Goal: Task Accomplishment & Management: Use online tool/utility

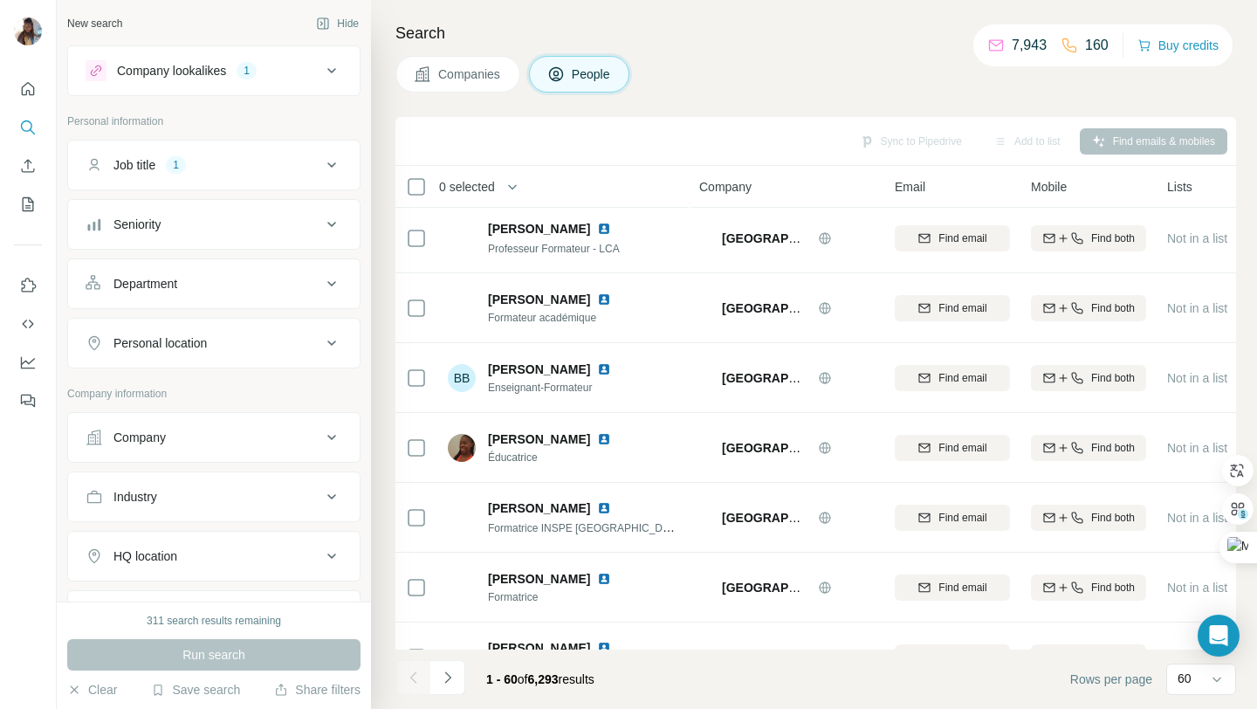
scroll to position [3748, 0]
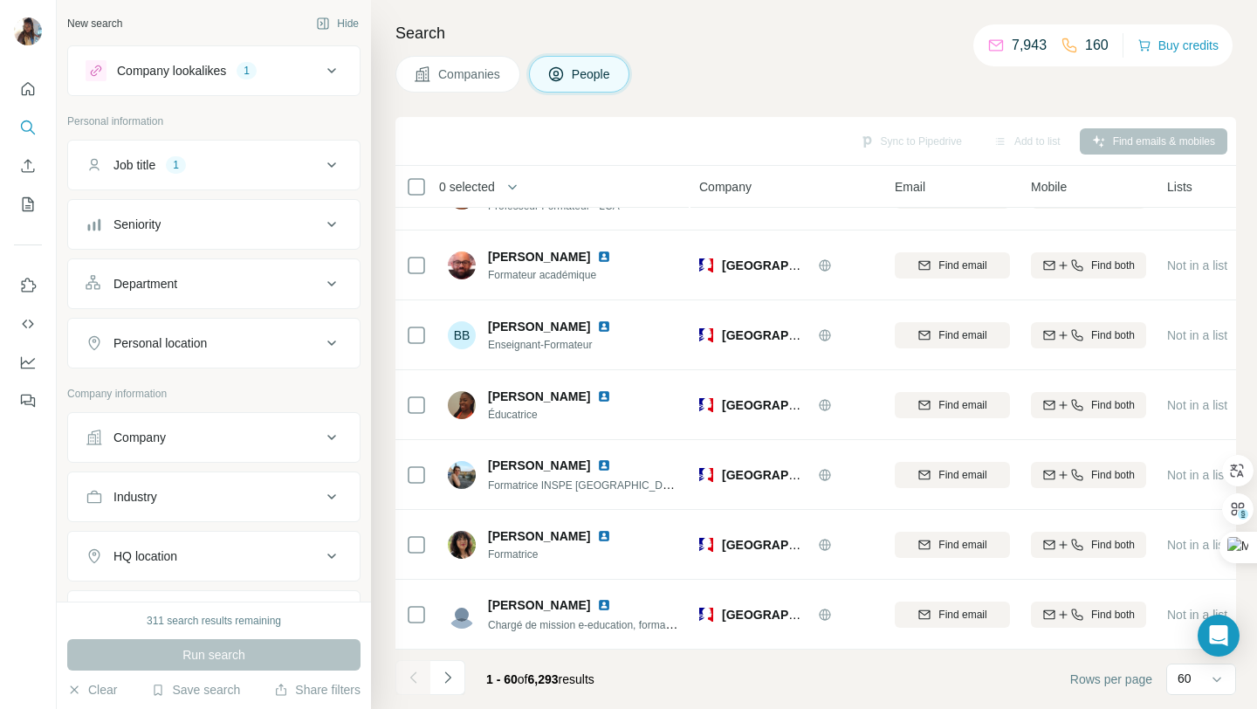
click at [327, 164] on icon at bounding box center [331, 165] width 21 height 21
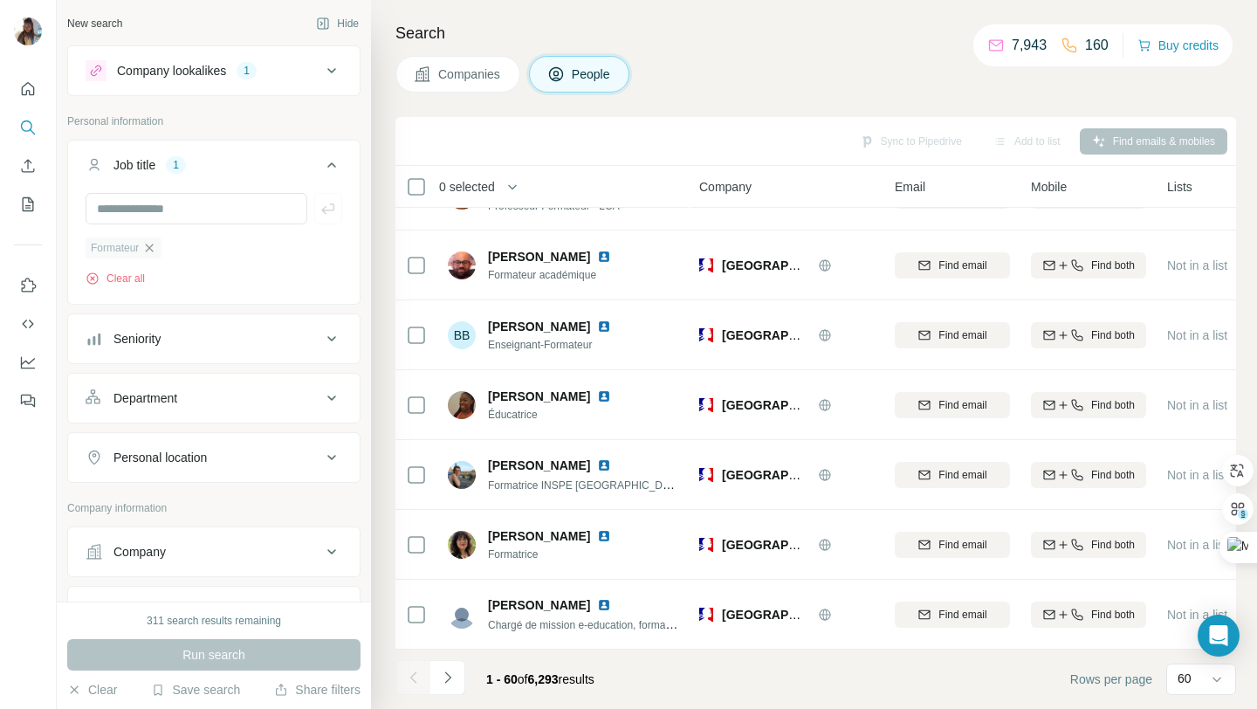
click at [150, 246] on icon "button" at bounding box center [150, 248] width 8 height 8
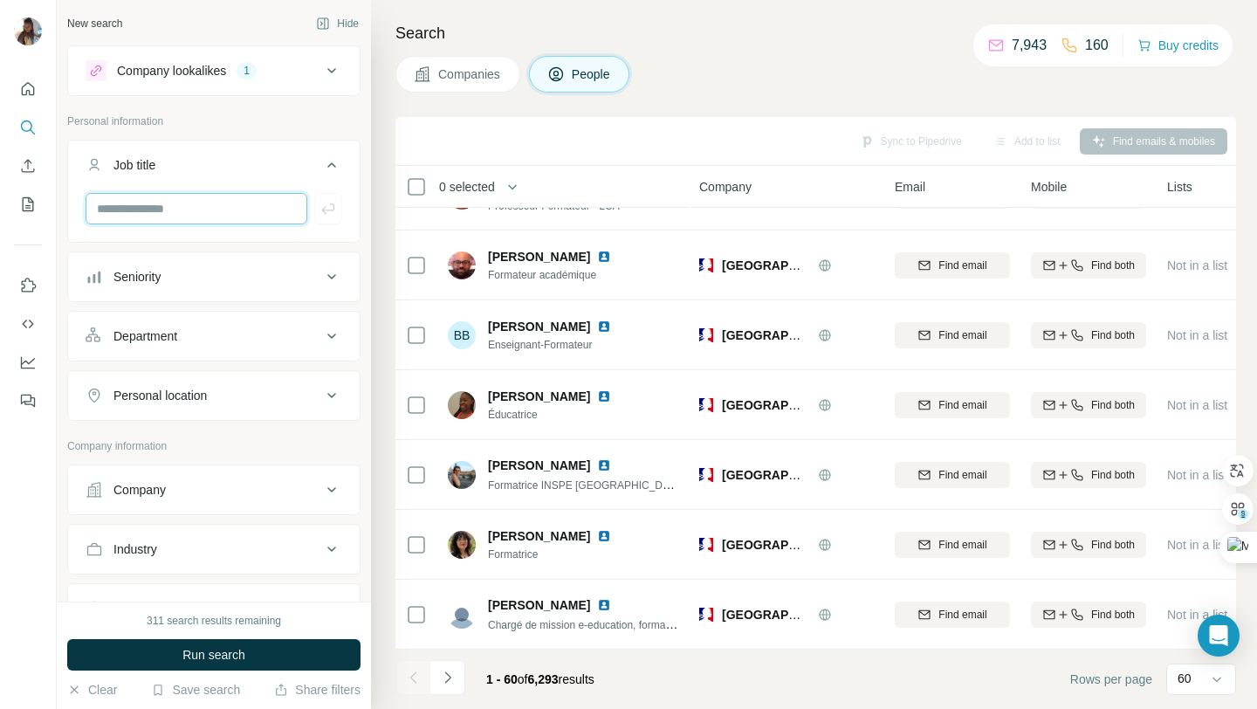
click at [215, 202] on input "text" at bounding box center [197, 208] width 222 height 31
type input "**********"
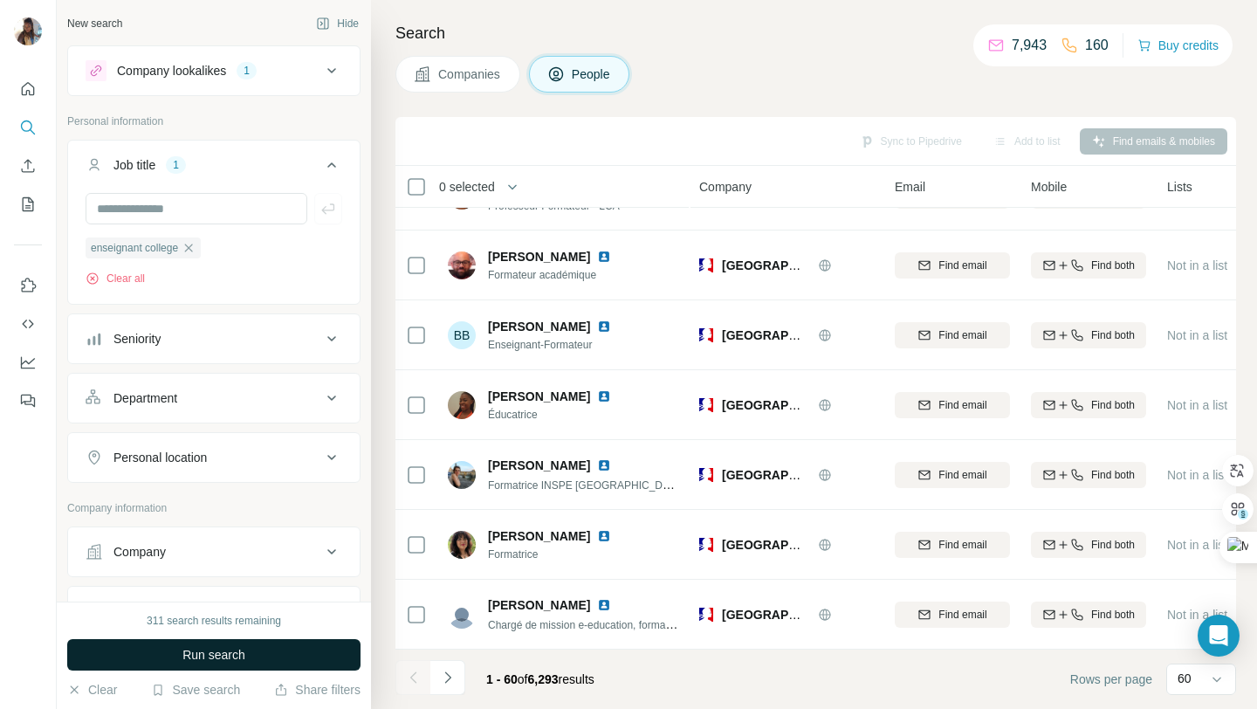
click at [227, 650] on span "Run search" at bounding box center [213, 654] width 63 height 17
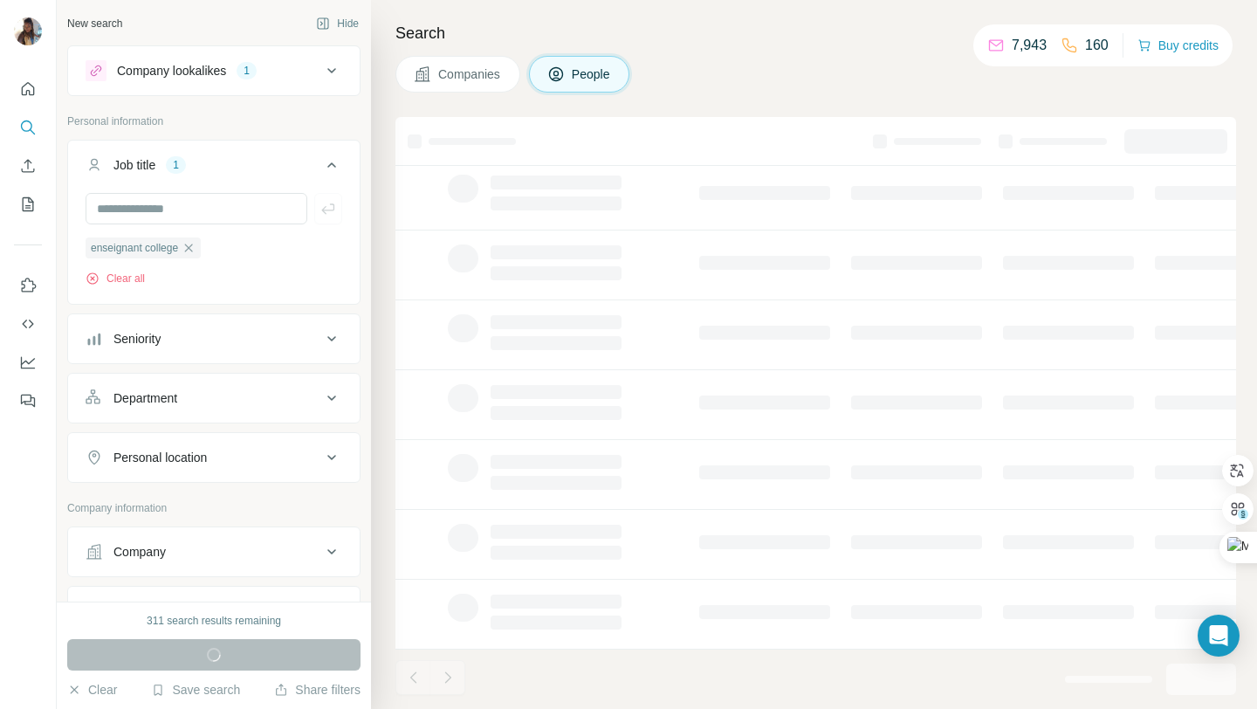
scroll to position [257, 0]
click at [333, 461] on icon at bounding box center [331, 457] width 21 height 21
click at [285, 505] on input "text" at bounding box center [214, 500] width 257 height 31
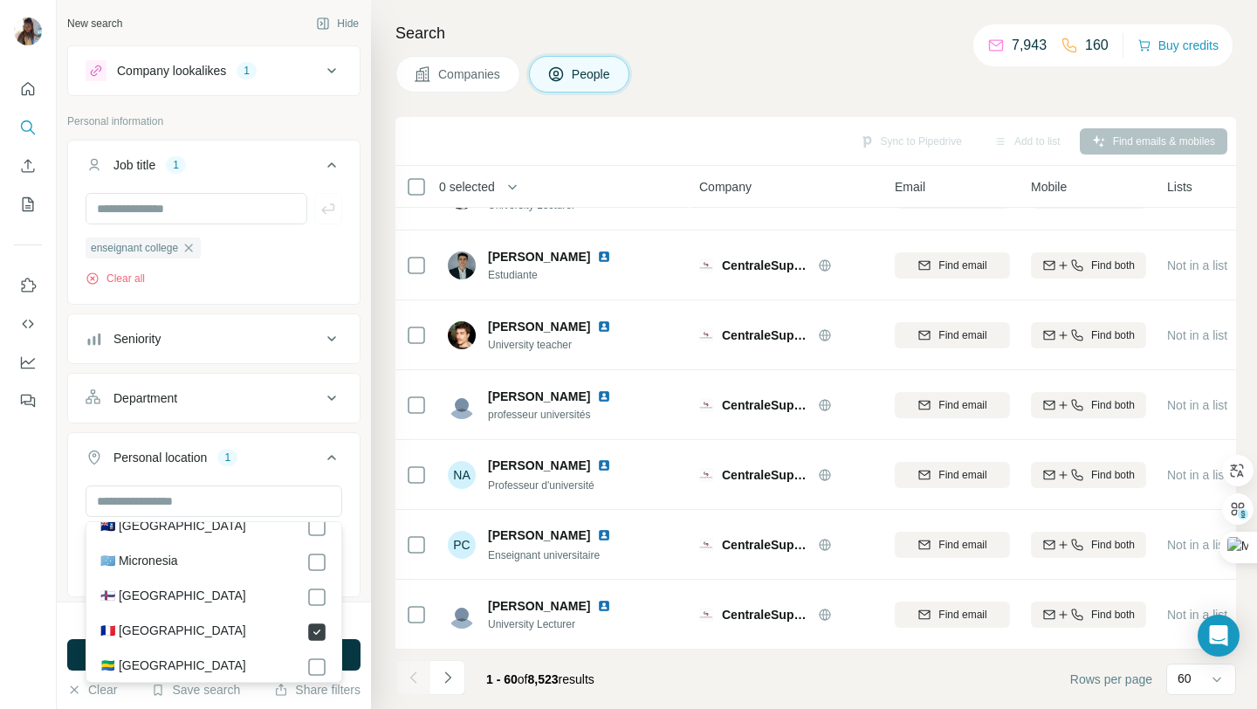
scroll to position [3748, 0]
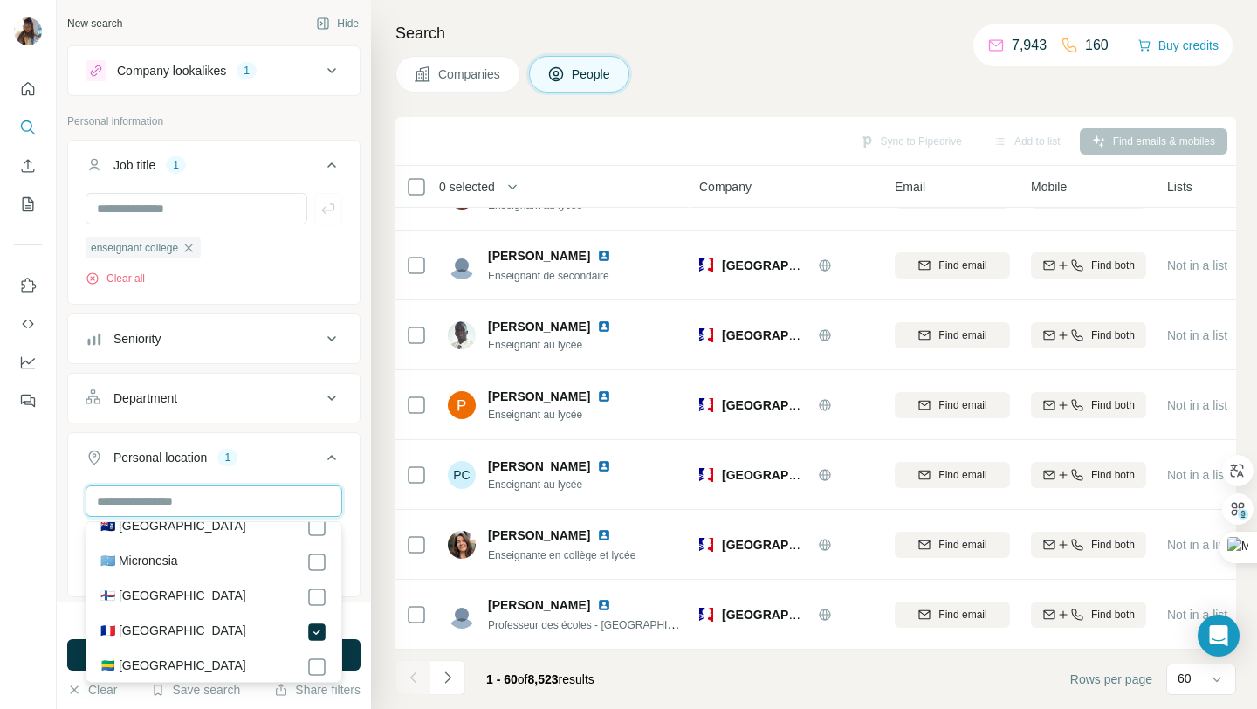
click at [261, 511] on input "text" at bounding box center [214, 500] width 257 height 31
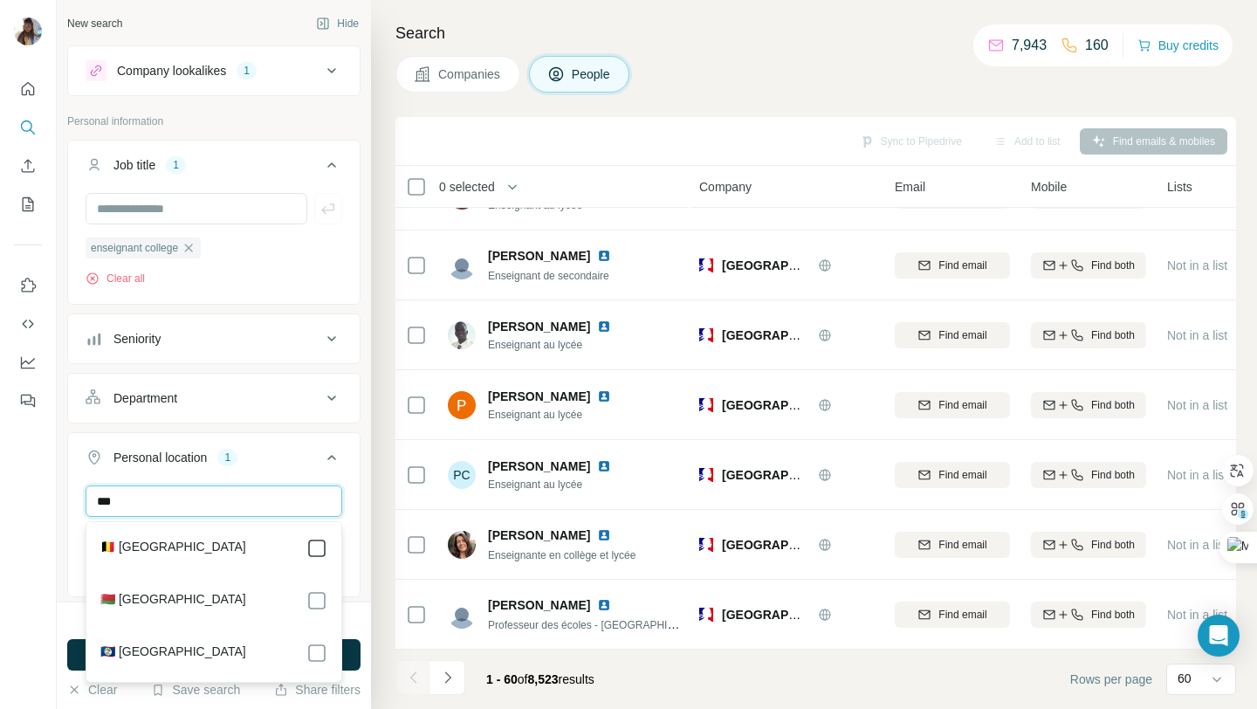
type input "***"
click at [677, 96] on div "Search Companies People Sync to Pipedrive Add to list Find emails & mobiles 0 s…" at bounding box center [814, 354] width 886 height 709
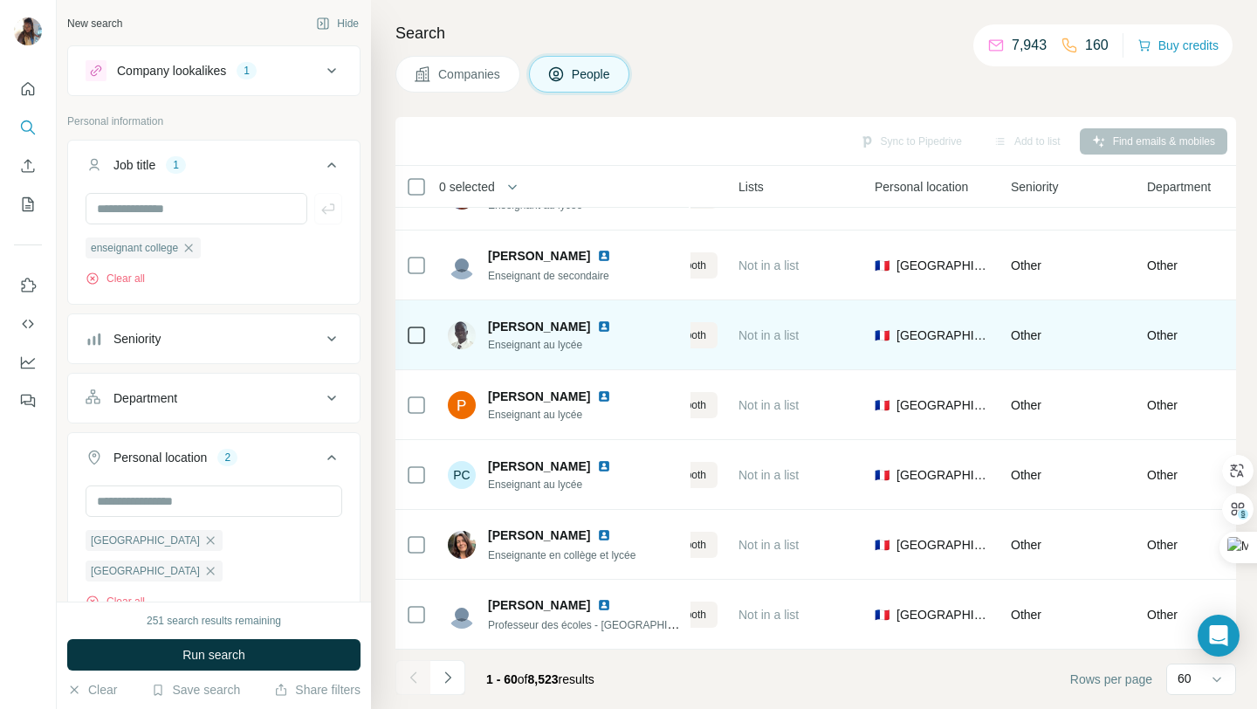
scroll to position [3748, 0]
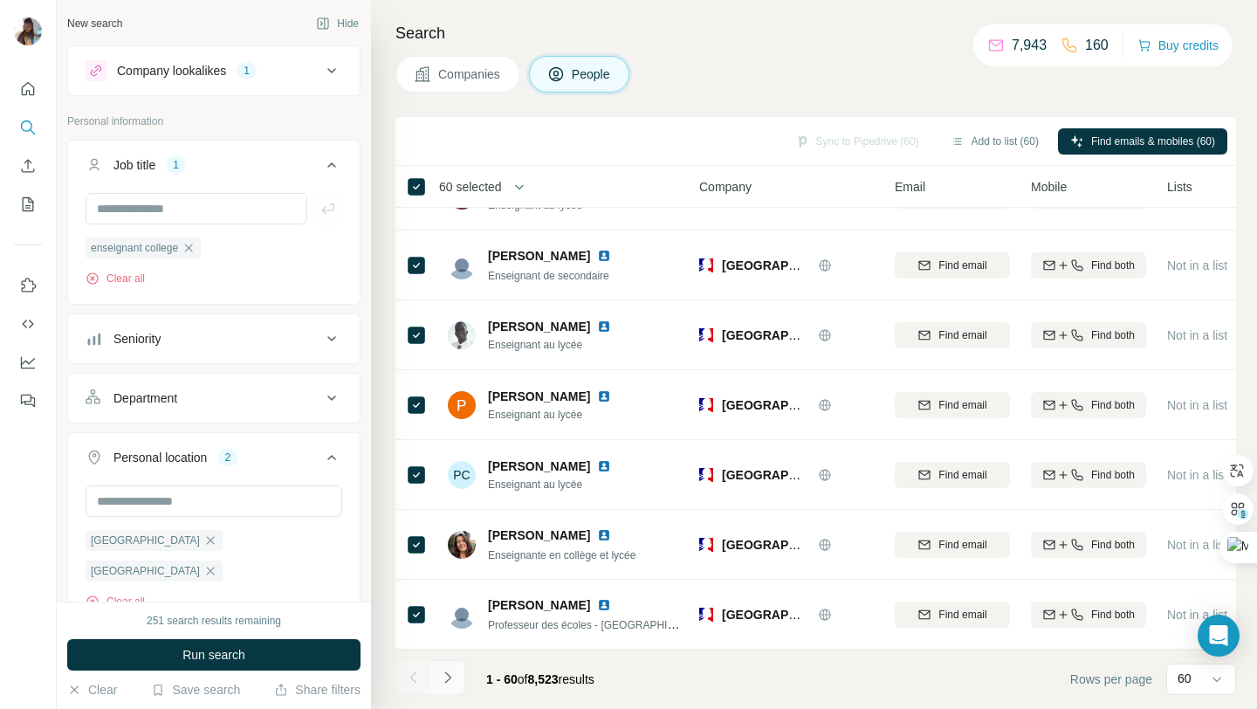
click at [454, 682] on icon "Navigate to next page" at bounding box center [447, 677] width 17 height 17
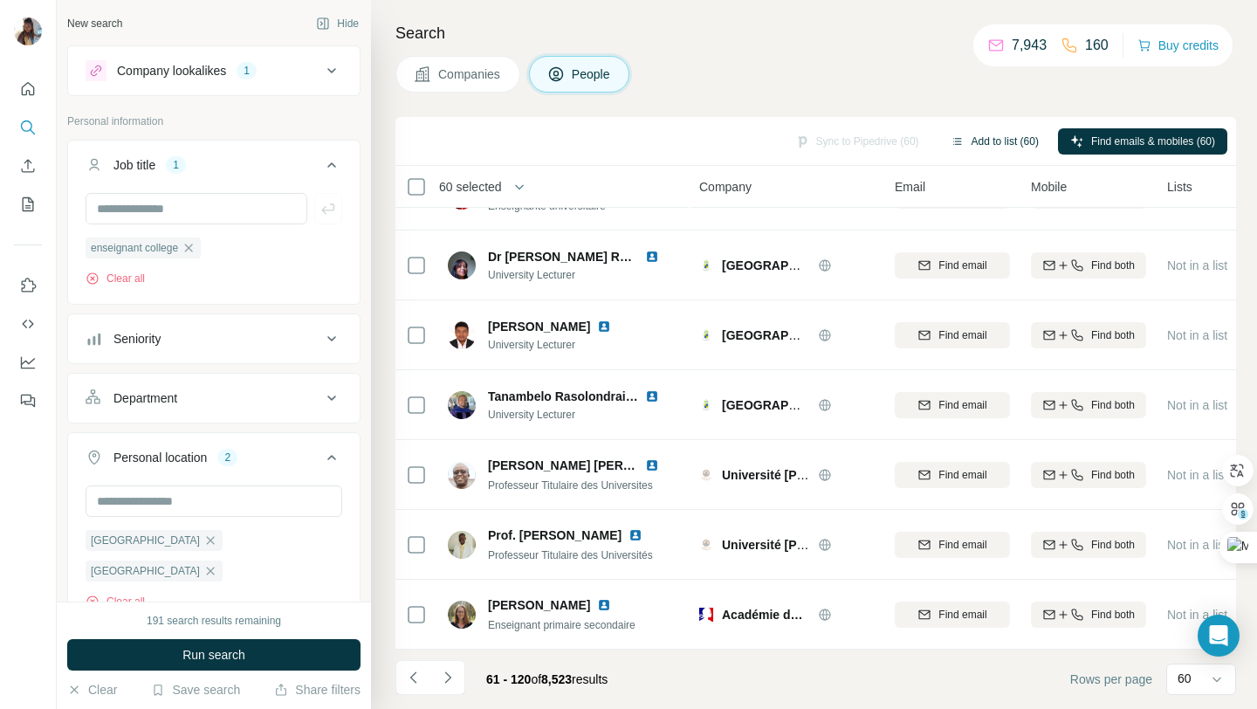
click at [992, 144] on button "Add to list (60)" at bounding box center [994, 141] width 113 height 26
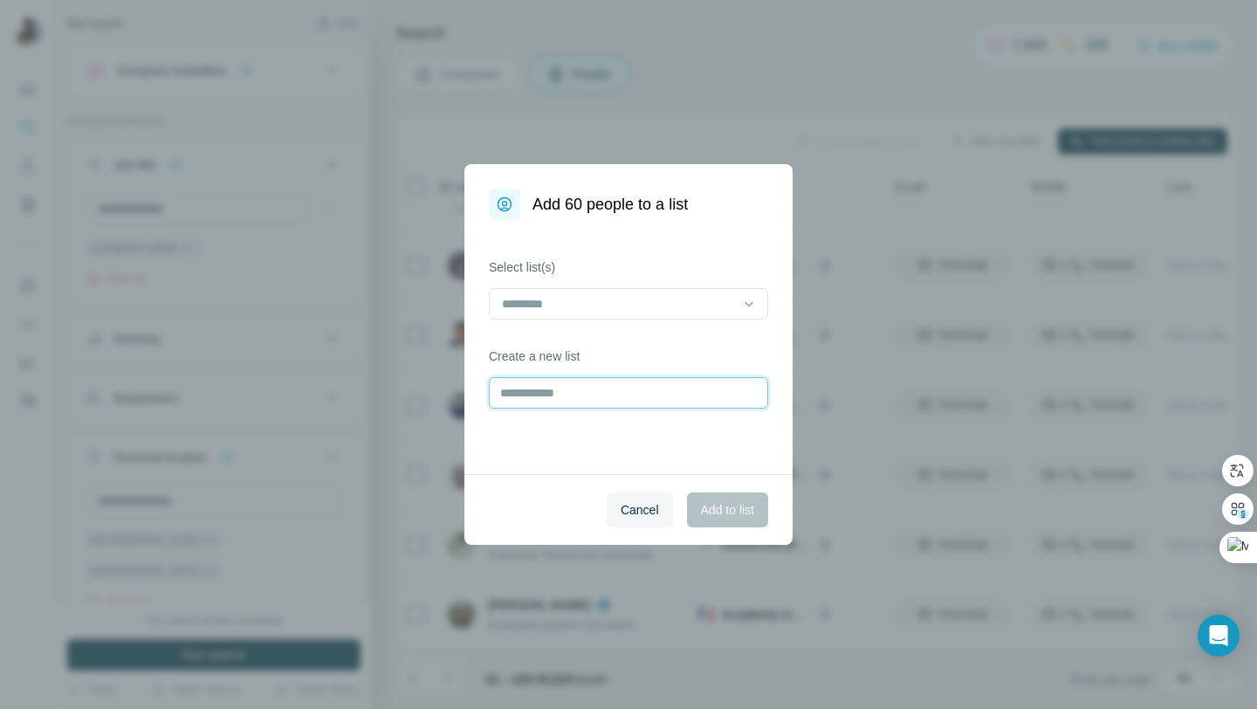
click at [717, 390] on input "text" at bounding box center [628, 392] width 279 height 31
type input "*"
click at [689, 399] on input "text" at bounding box center [628, 392] width 279 height 31
type input "**********"
click at [741, 510] on span "Add to list" at bounding box center [727, 509] width 53 height 17
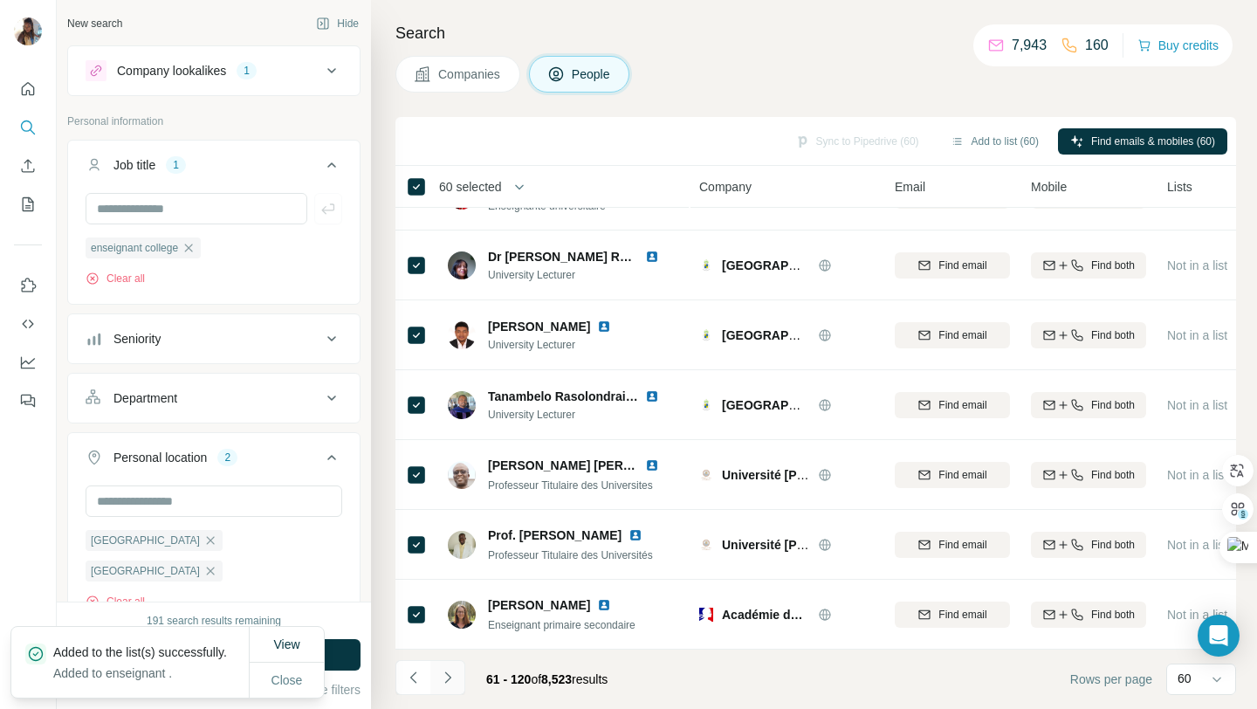
click at [451, 676] on icon "Navigate to next page" at bounding box center [447, 677] width 17 height 17
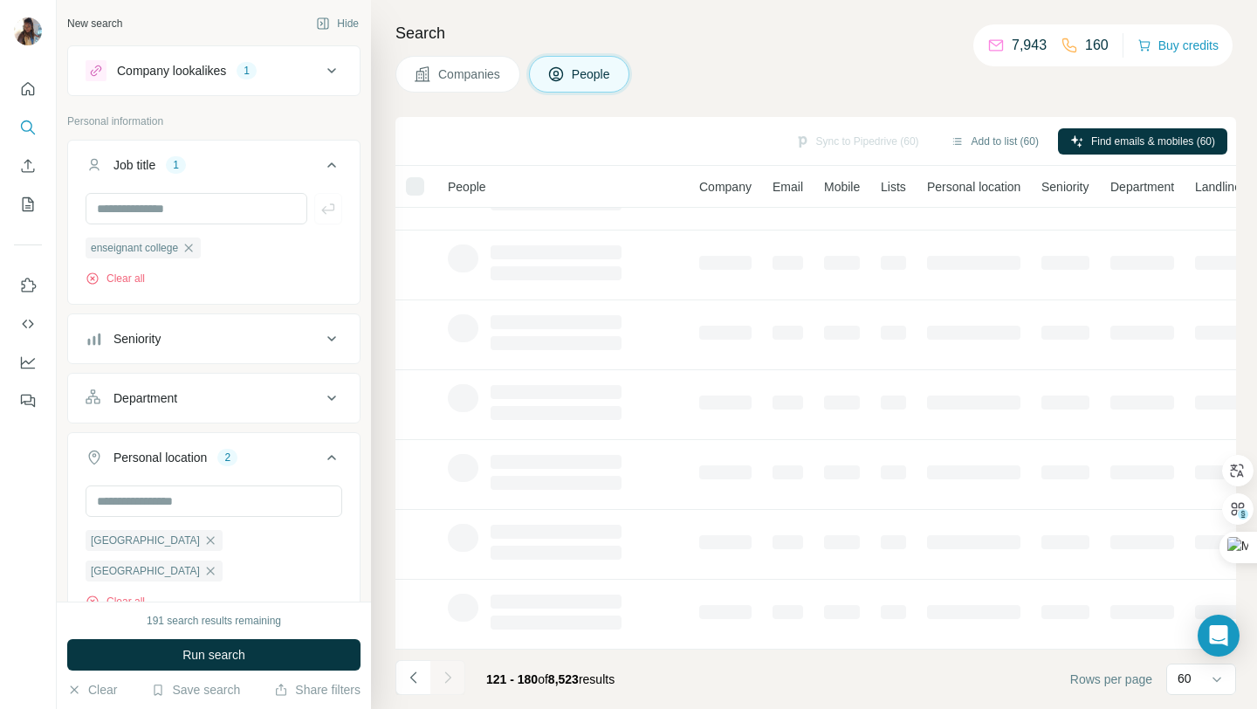
scroll to position [257, 0]
click at [415, 183] on div at bounding box center [415, 186] width 18 height 18
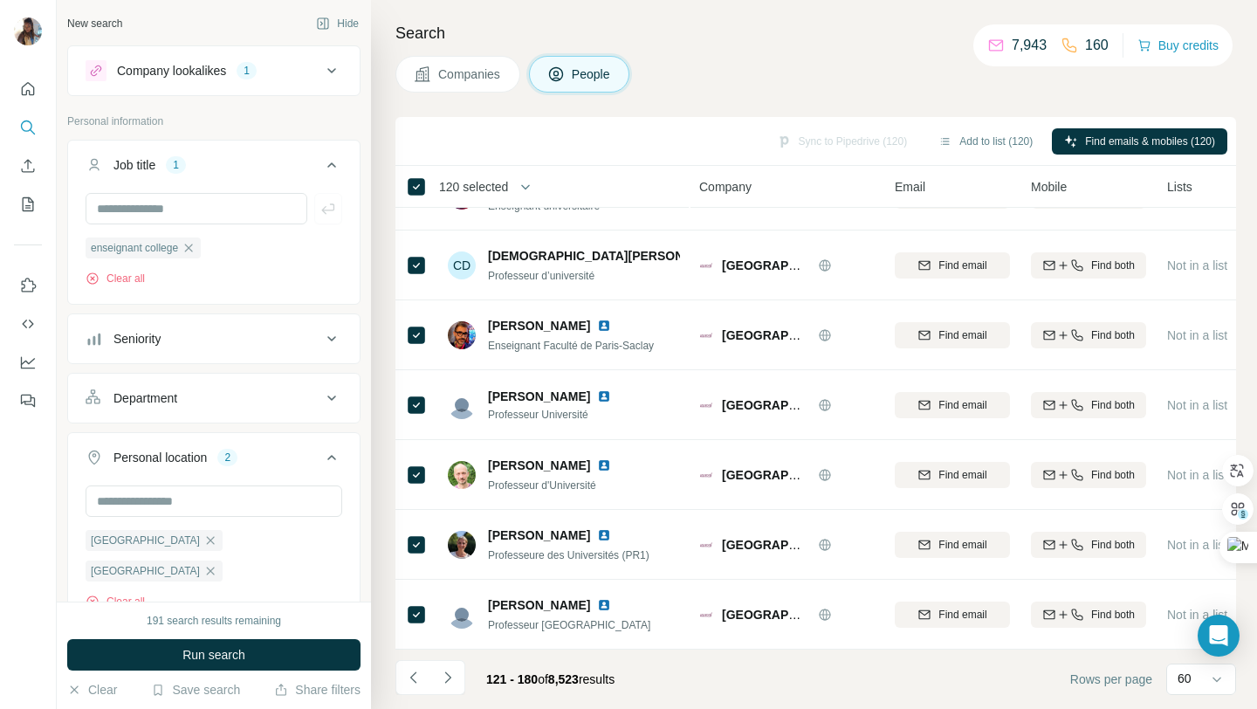
scroll to position [3748, 0]
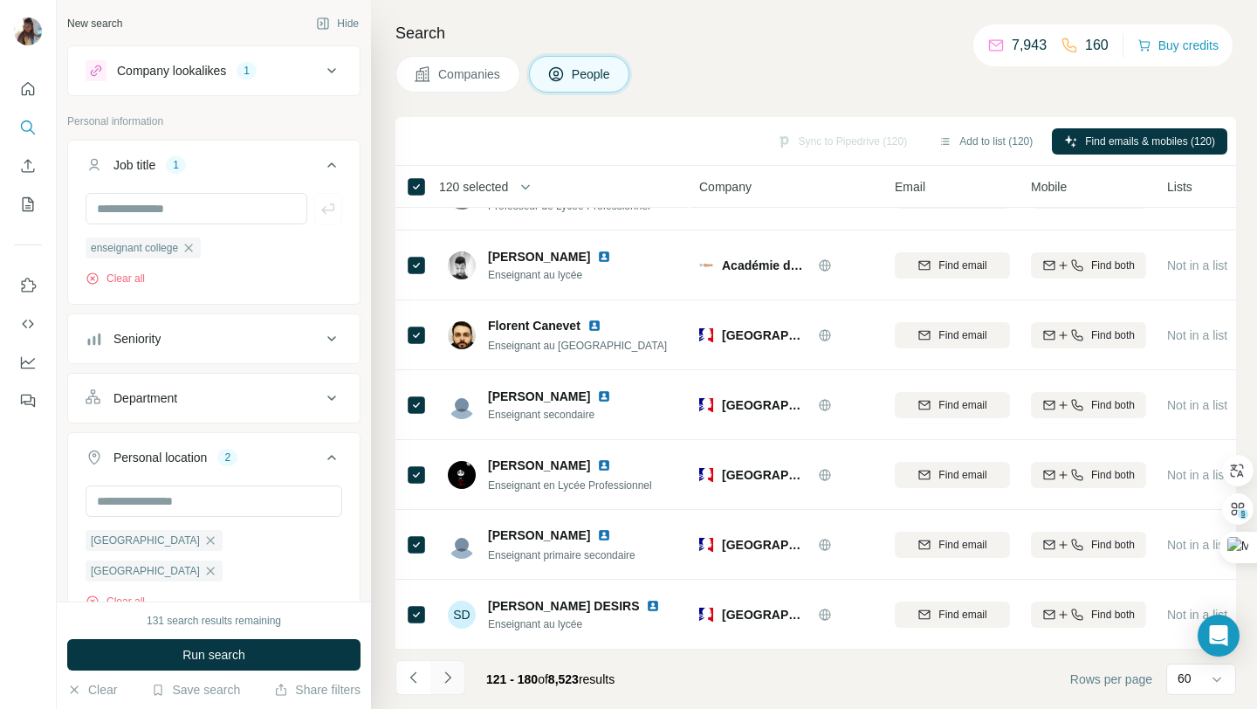
click at [452, 674] on icon "Navigate to next page" at bounding box center [447, 677] width 17 height 17
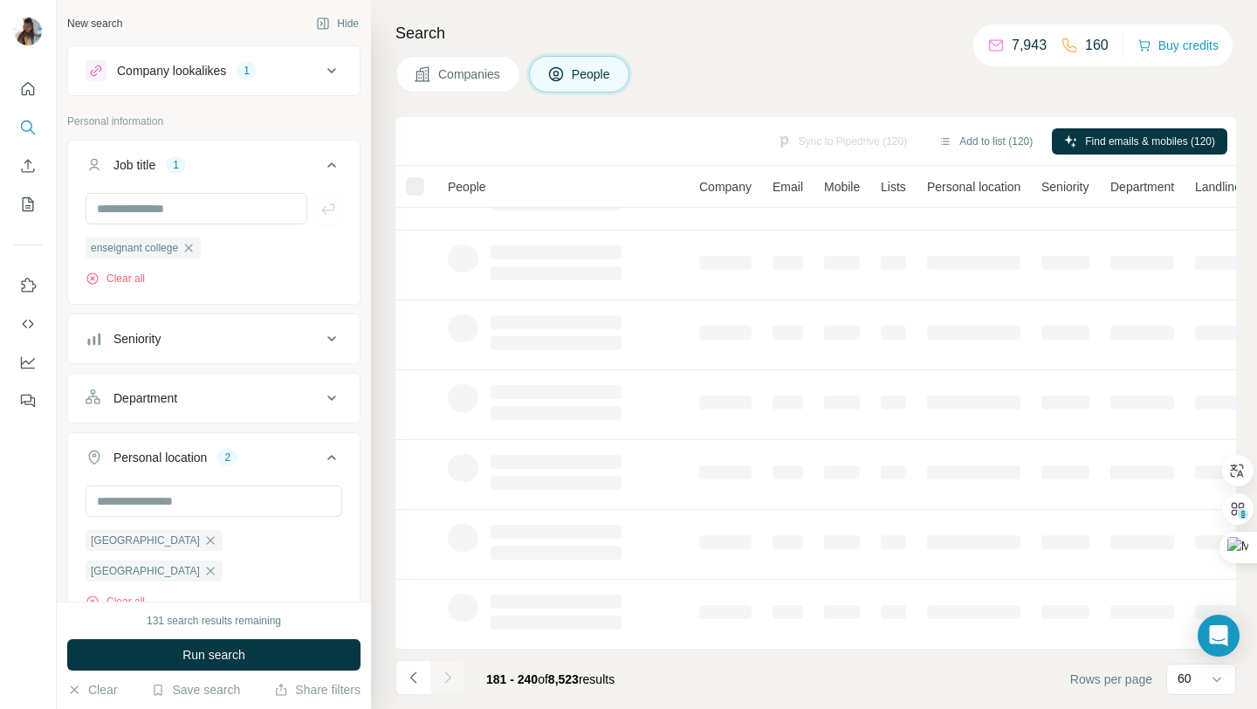
scroll to position [257, 0]
click at [413, 190] on div at bounding box center [415, 186] width 18 height 18
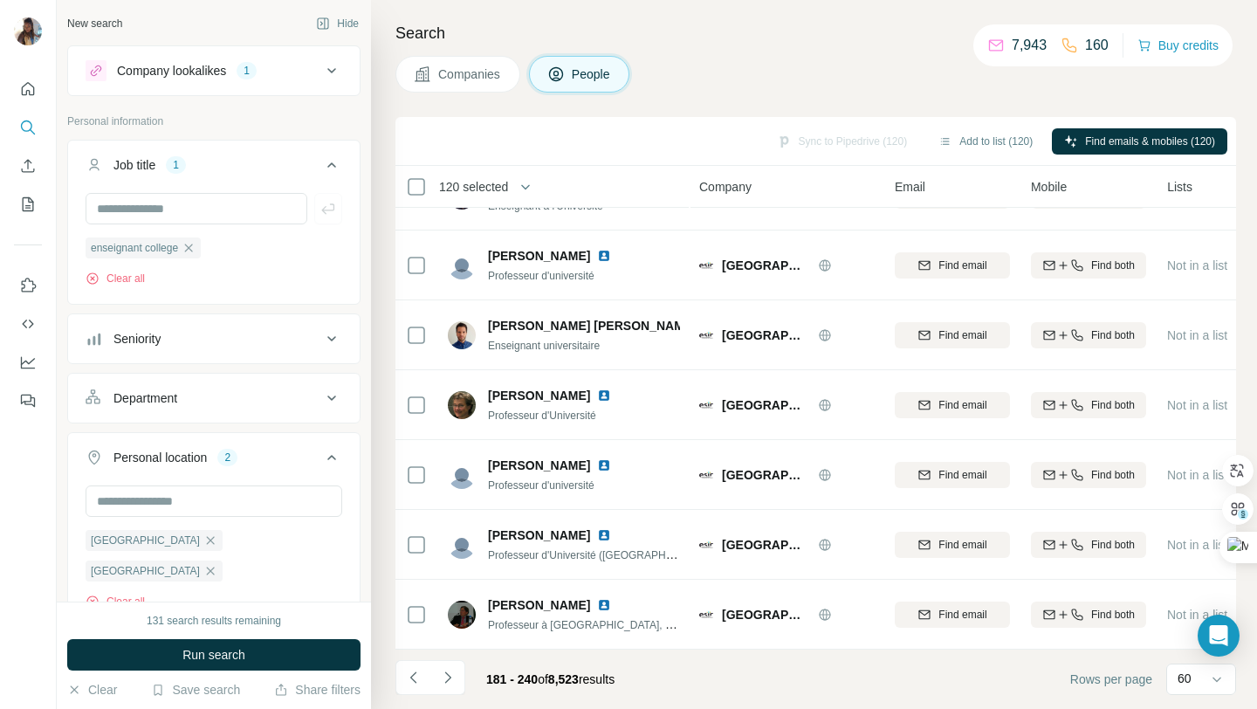
scroll to position [3748, 0]
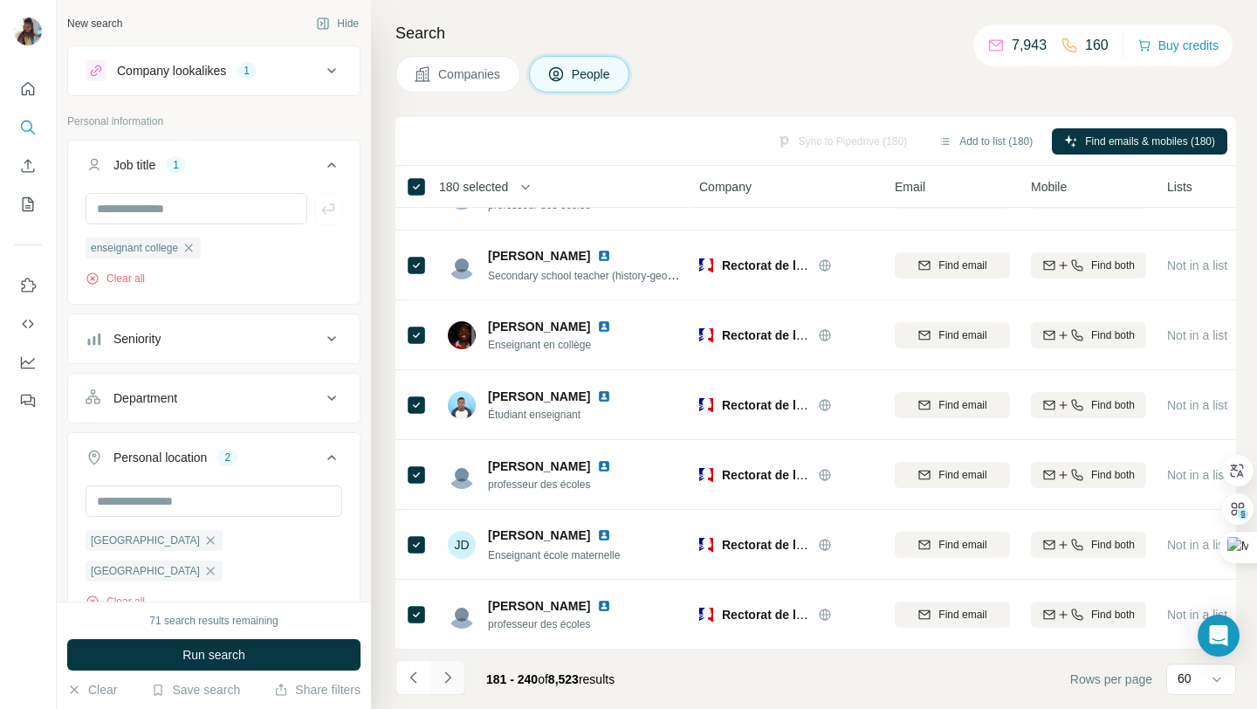
click at [445, 682] on icon "Navigate to next page" at bounding box center [447, 676] width 6 height 11
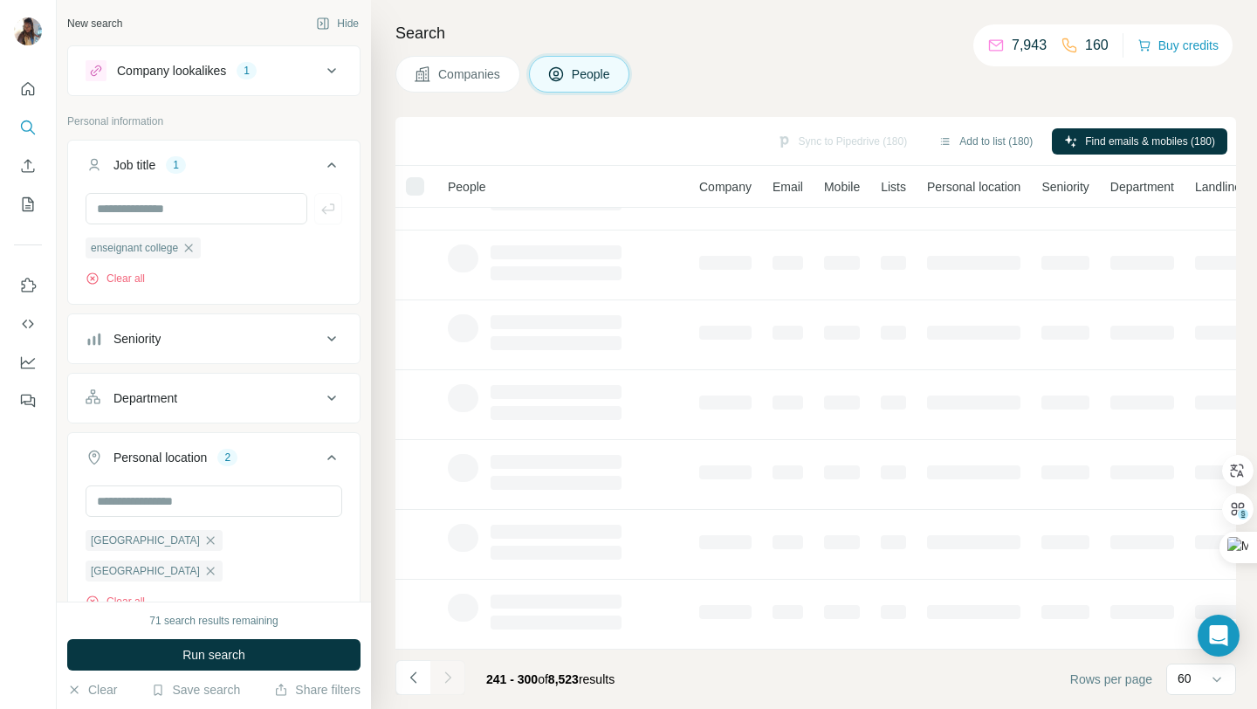
click at [417, 190] on div at bounding box center [415, 186] width 18 height 18
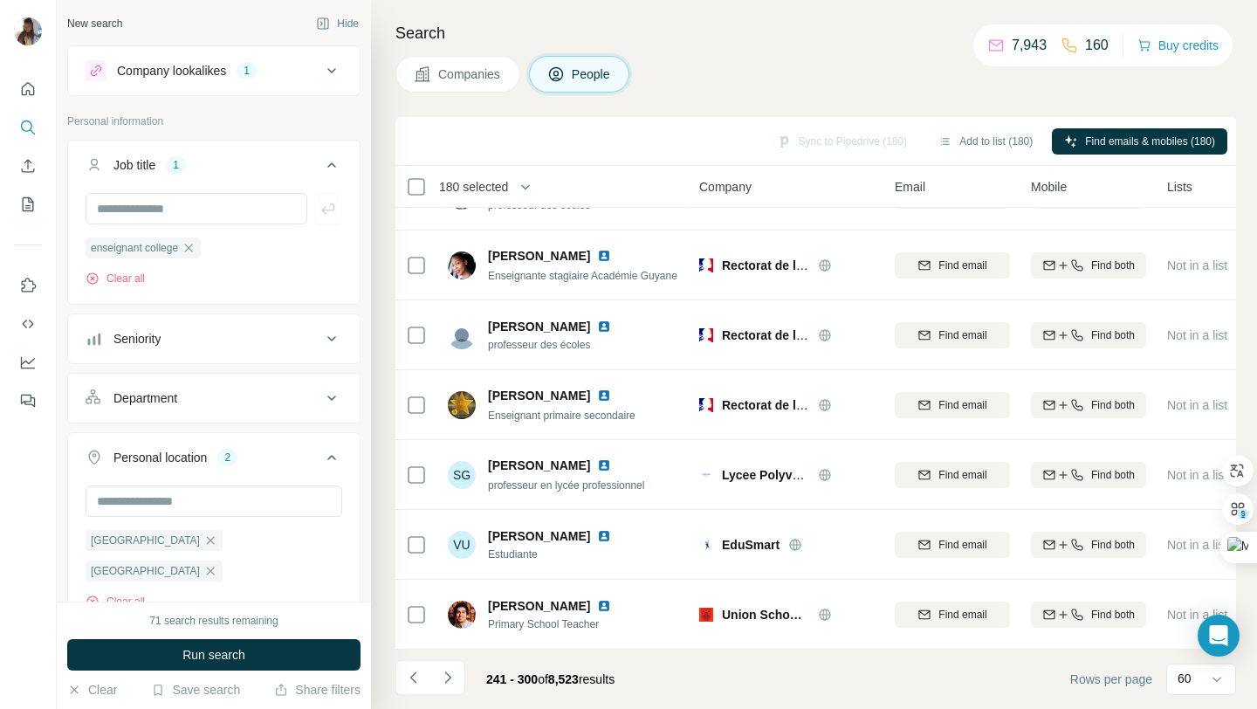
scroll to position [3748, 0]
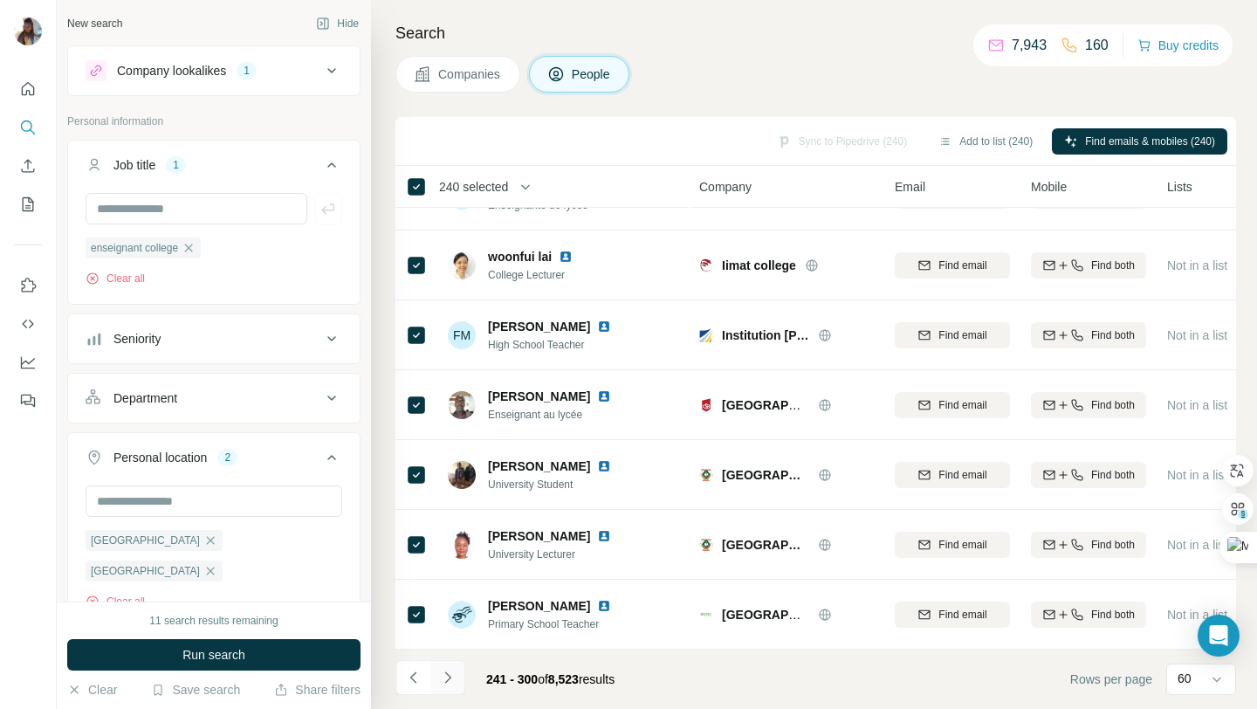
click at [445, 681] on icon "Navigate to next page" at bounding box center [447, 676] width 6 height 11
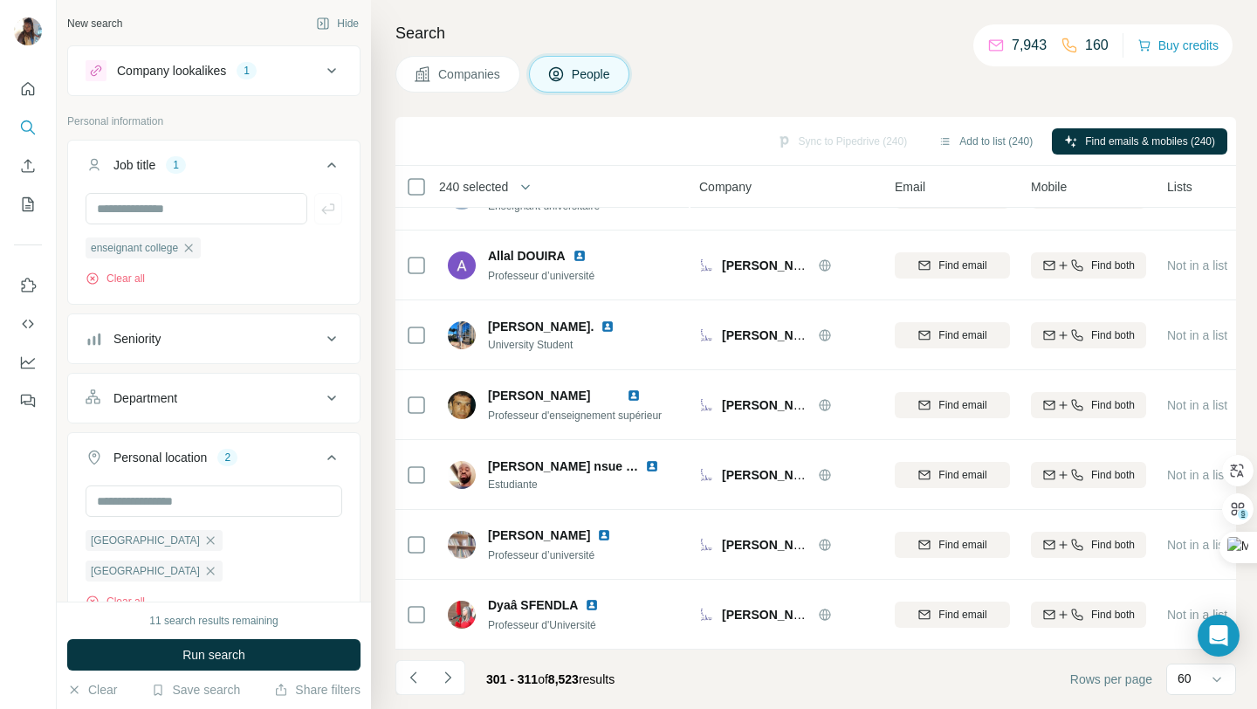
scroll to position [326, 0]
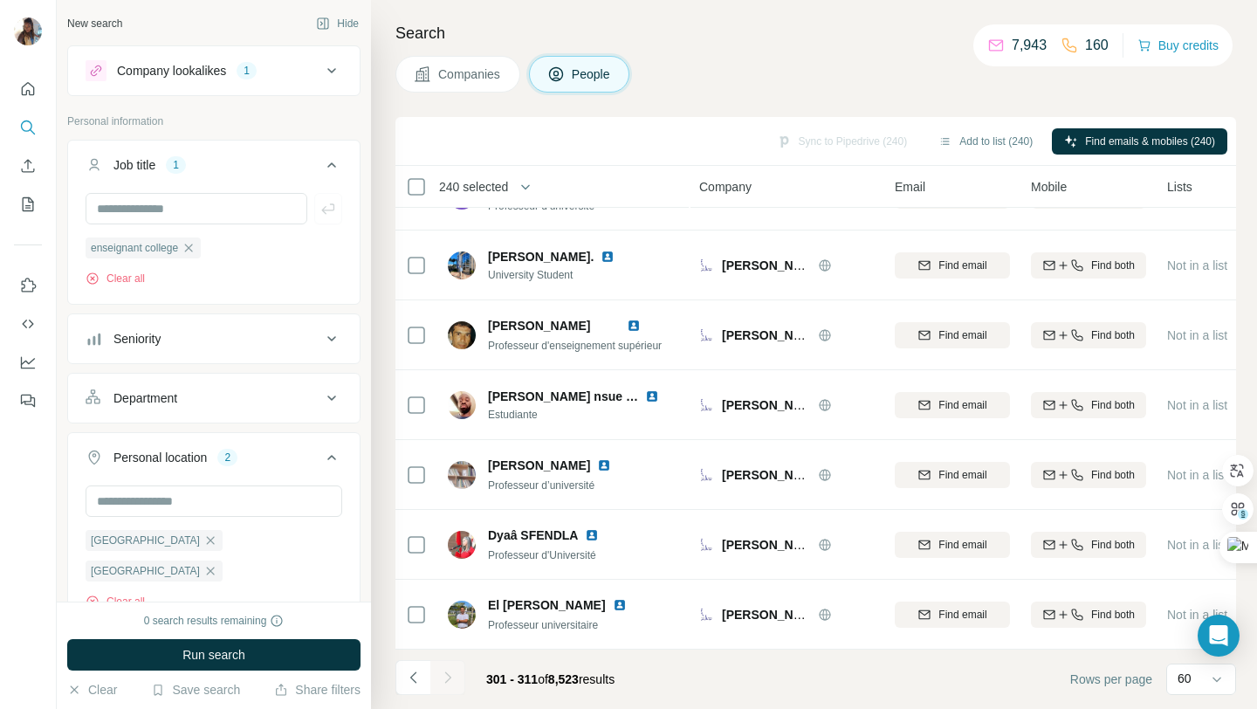
click at [412, 195] on icon at bounding box center [416, 186] width 21 height 21
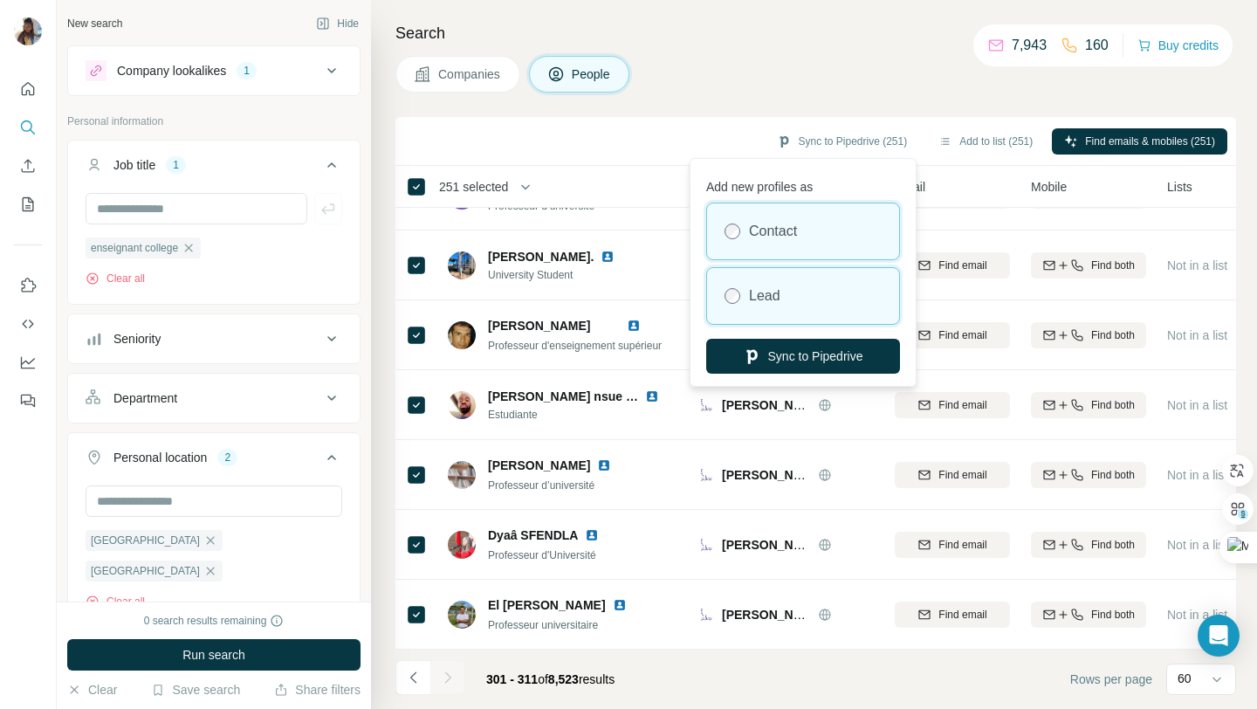
click at [812, 310] on div "Lead" at bounding box center [803, 296] width 192 height 56
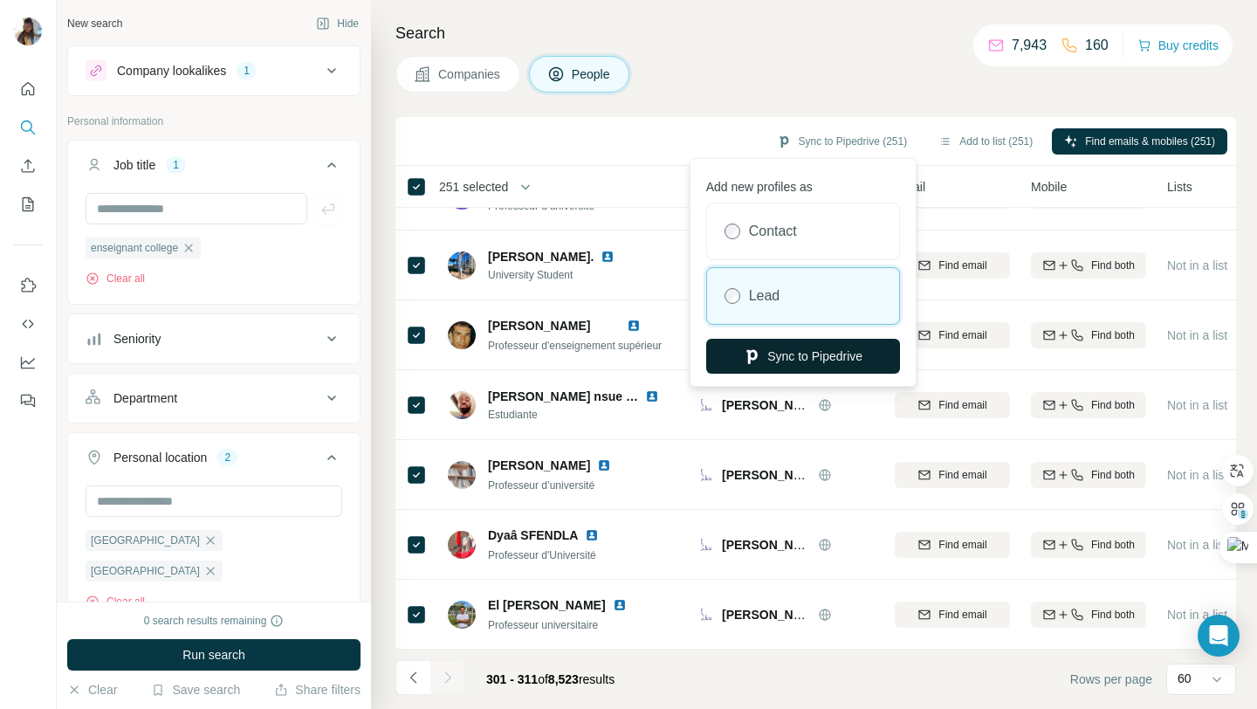
click at [811, 361] on button "Sync to Pipedrive" at bounding box center [803, 356] width 194 height 35
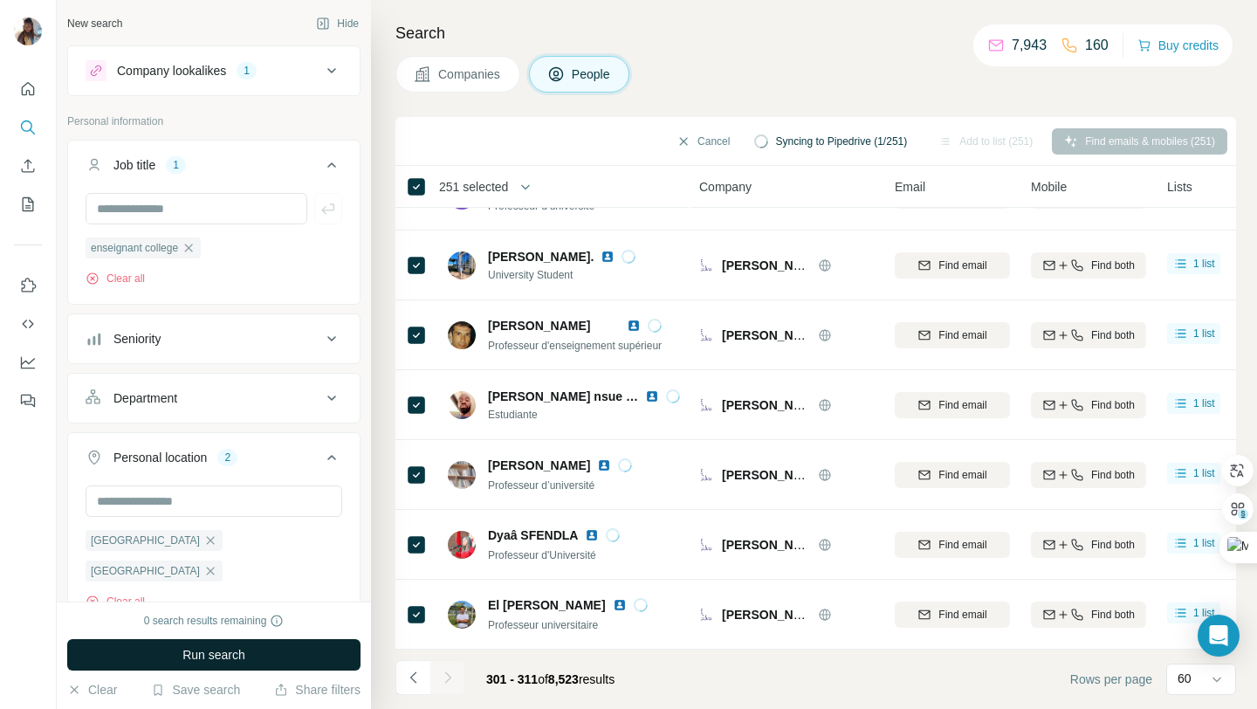
click at [251, 657] on button "Run search" at bounding box center [213, 654] width 293 height 31
